Goal: Book appointment/travel/reservation

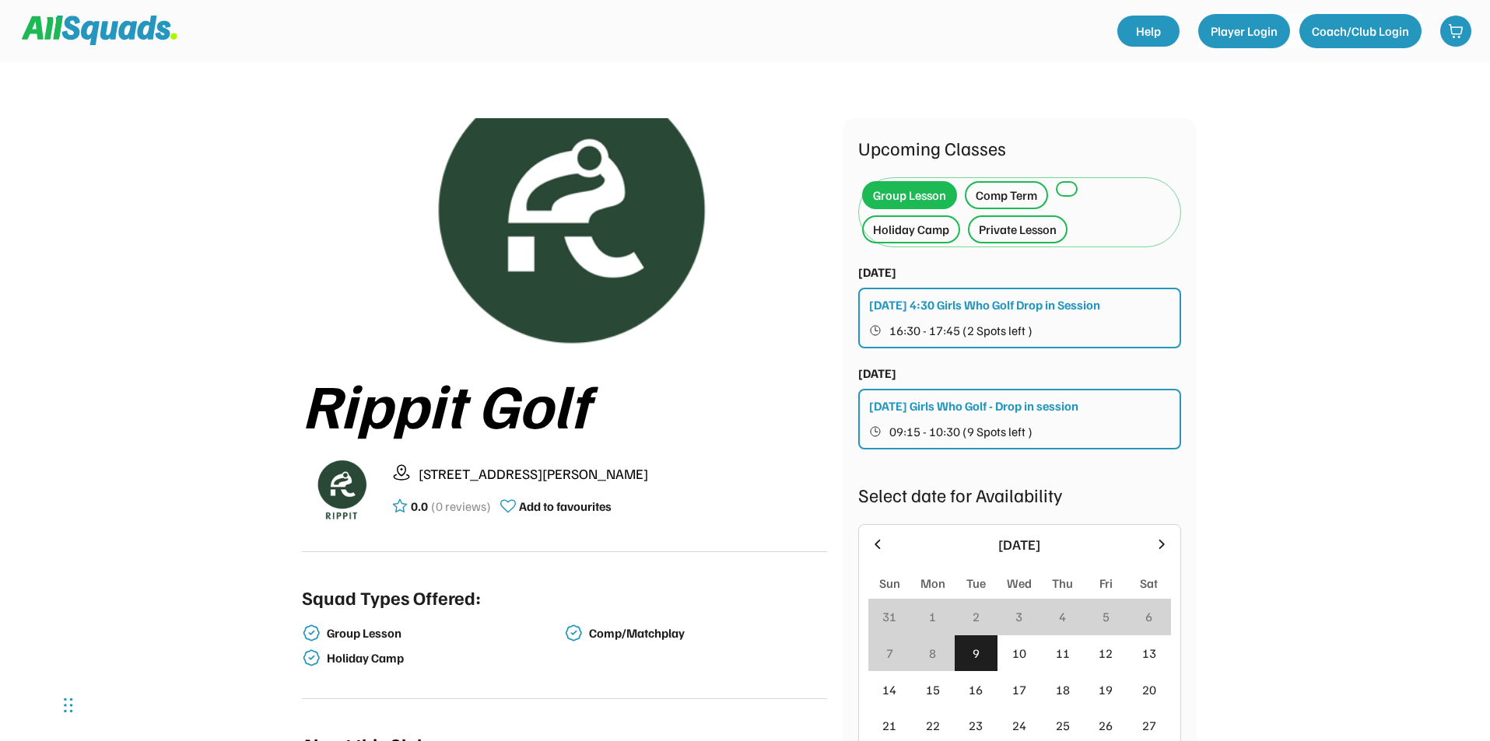
click at [937, 228] on div "Holiday Camp" at bounding box center [911, 229] width 76 height 19
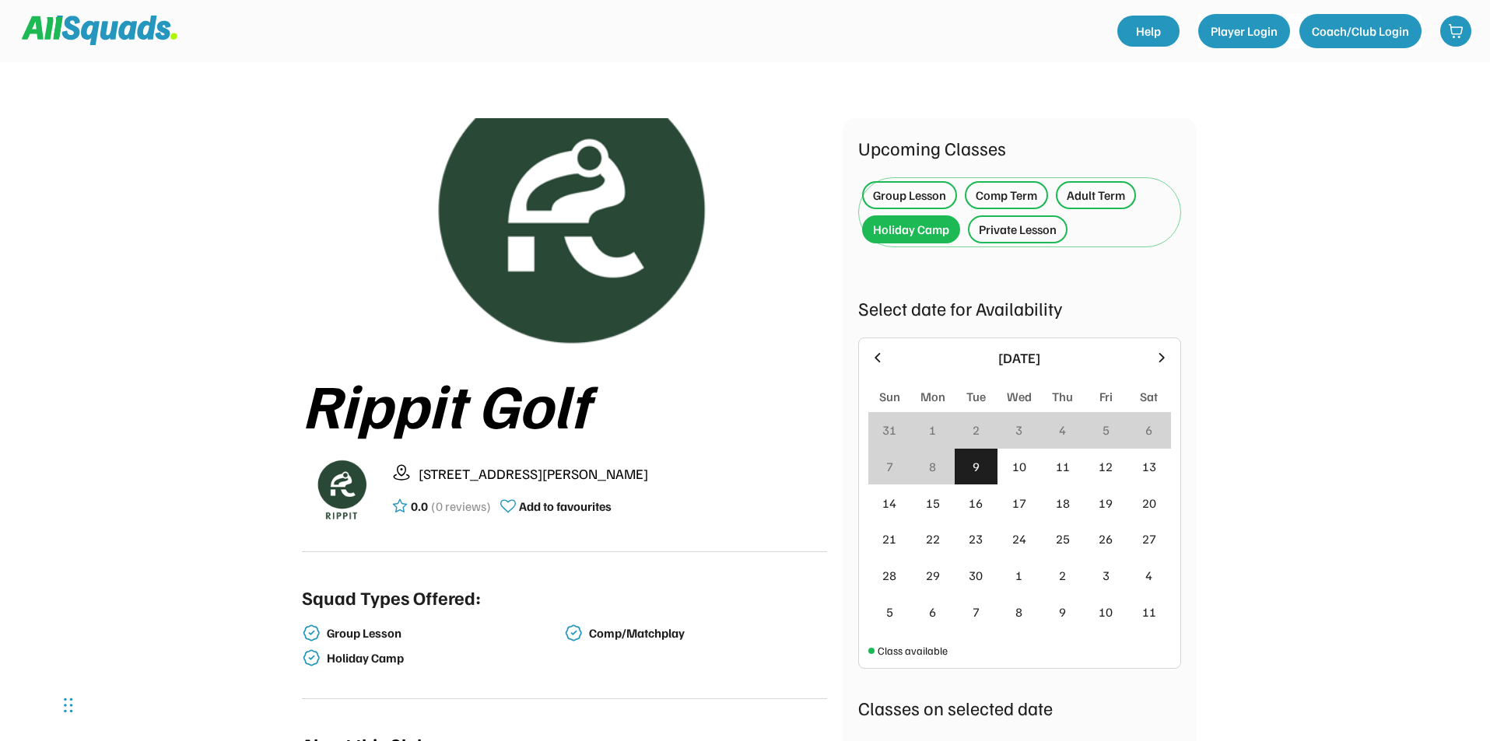
click at [1163, 355] on icon at bounding box center [1161, 357] width 17 height 17
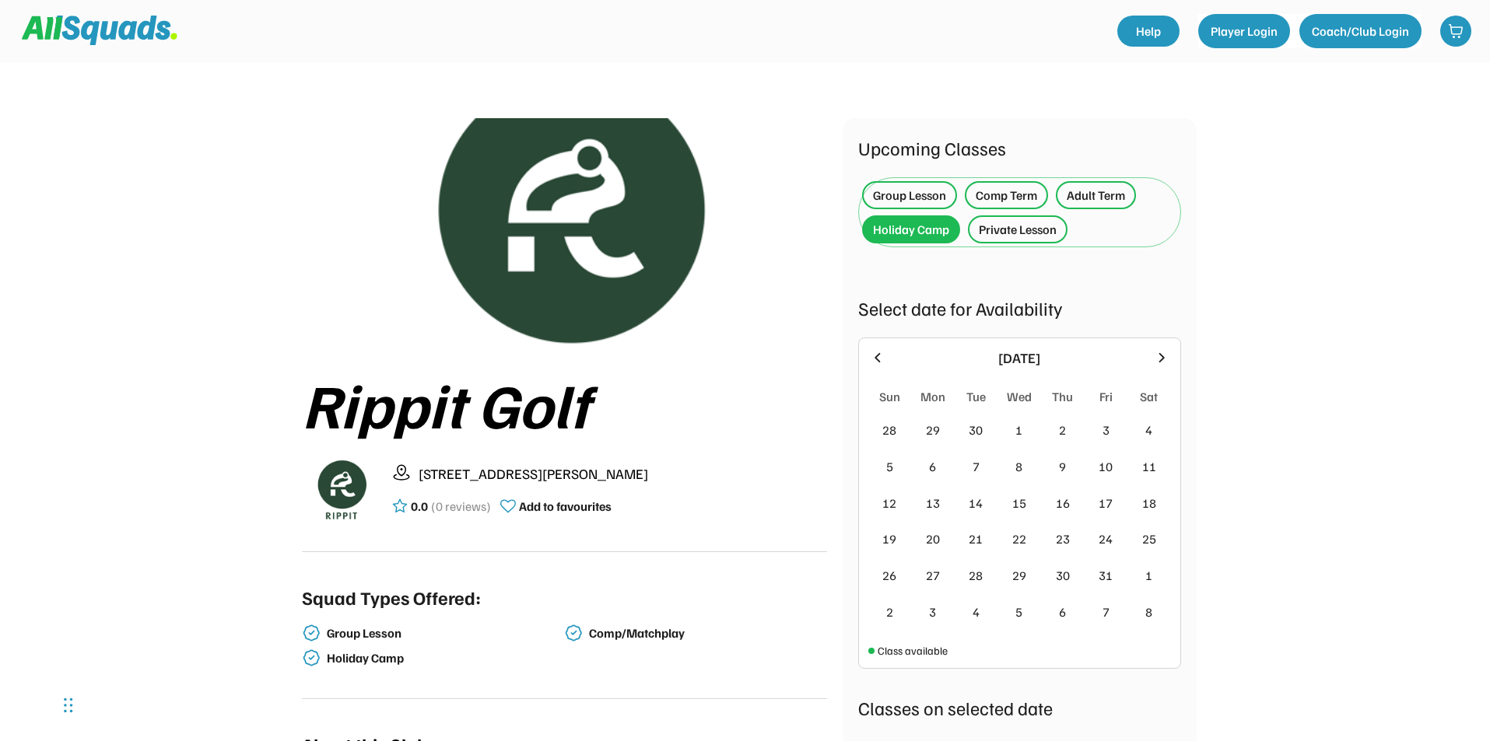
click at [1163, 355] on icon at bounding box center [1161, 357] width 17 height 17
click at [1165, 357] on icon at bounding box center [1161, 357] width 17 height 17
click at [873, 358] on icon at bounding box center [877, 357] width 17 height 17
click at [874, 357] on icon at bounding box center [877, 357] width 17 height 17
